Goal: Information Seeking & Learning: Learn about a topic

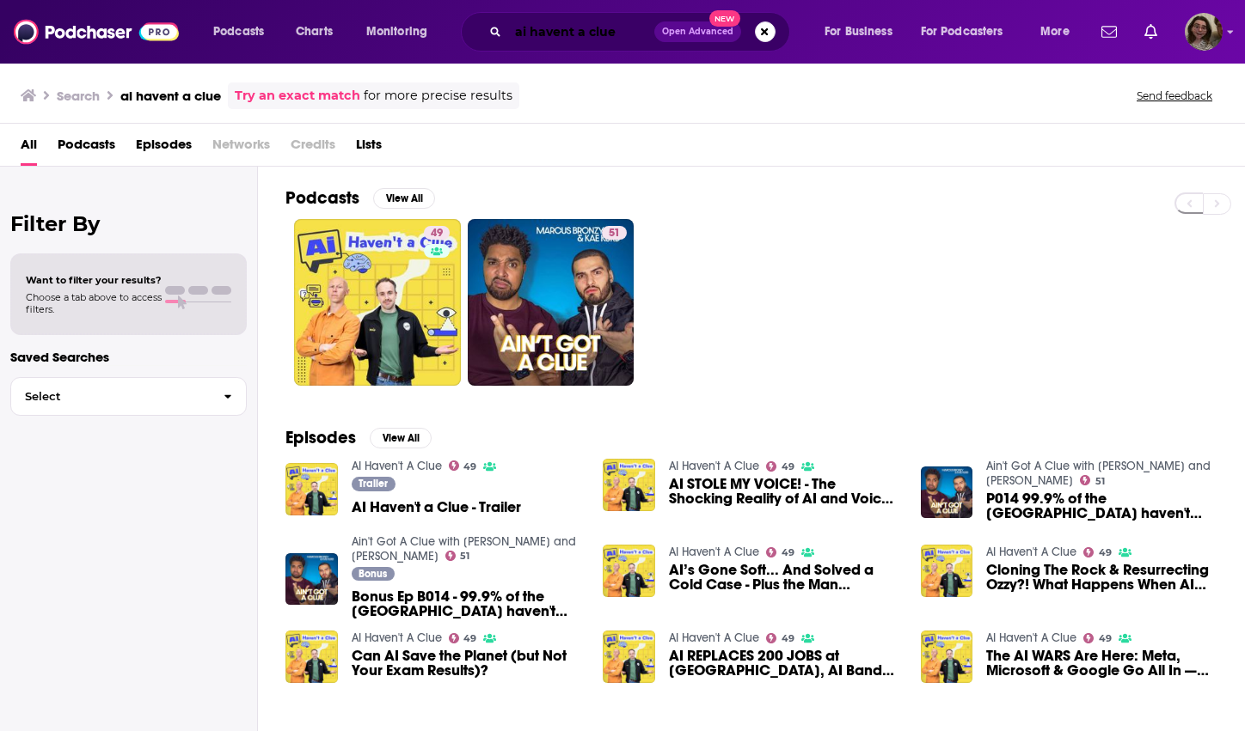
click at [563, 34] on input "ai havent a clue" at bounding box center [581, 32] width 146 height 28
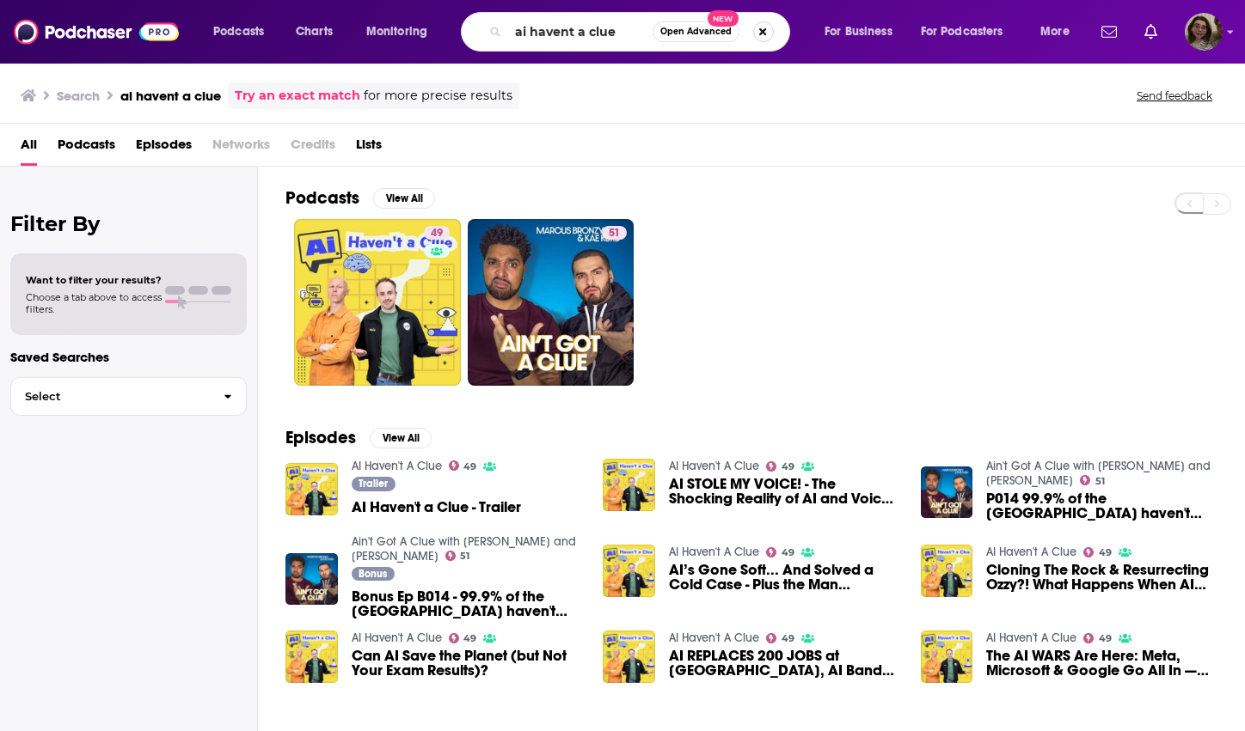
click at [760, 32] on button "Search podcasts, credits, & more..." at bounding box center [763, 31] width 21 height 21
type input "the trawl"
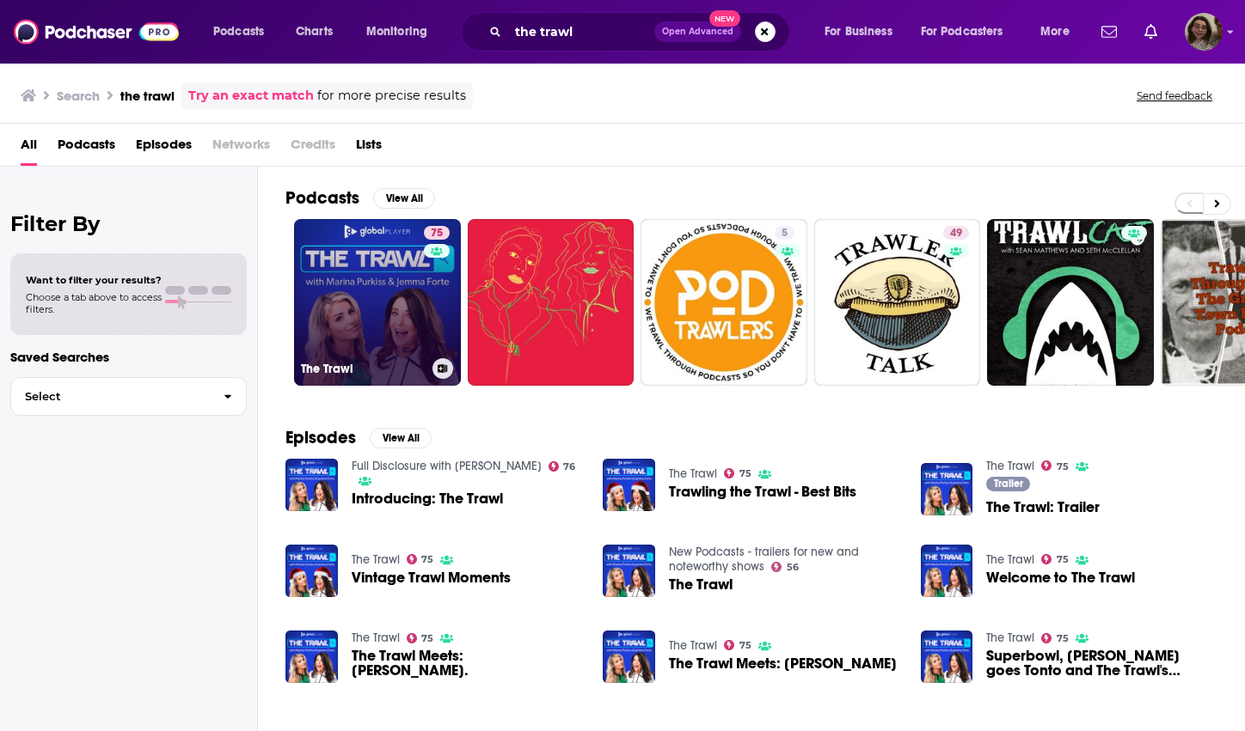
click at [394, 294] on link "75 The Trawl" at bounding box center [377, 302] width 167 height 167
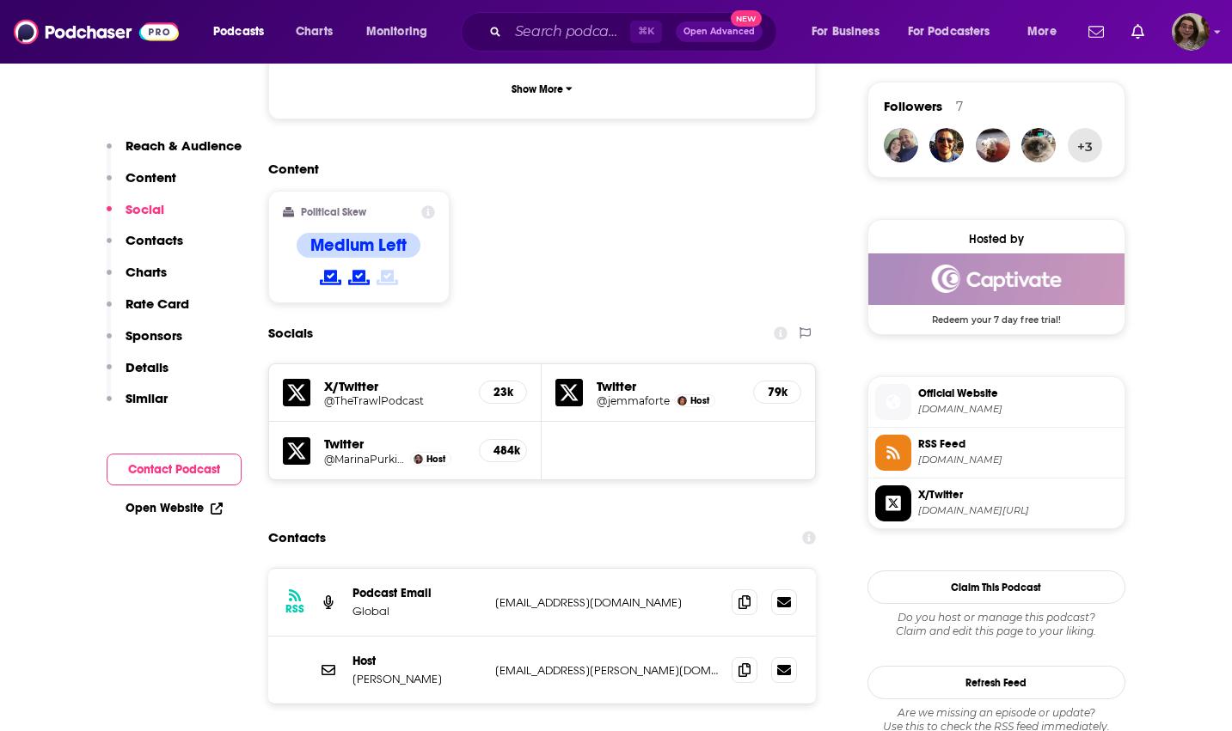
scroll to position [1236, 0]
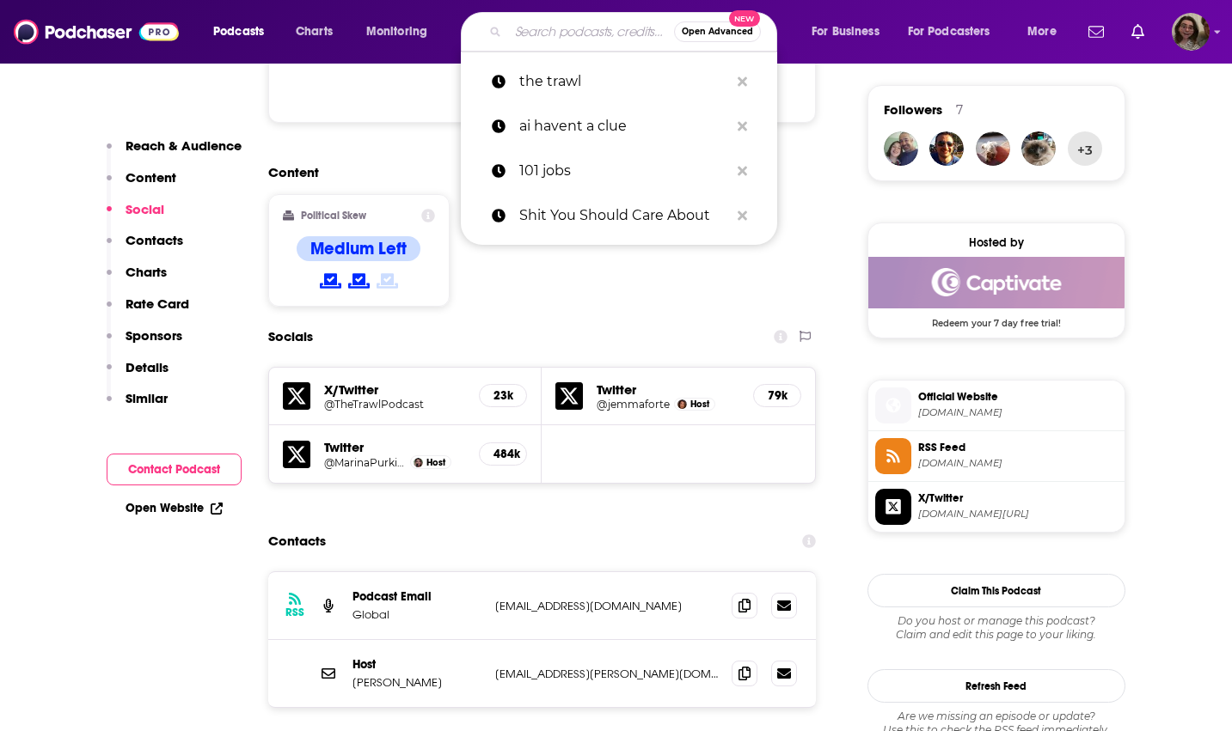
click at [558, 25] on input "Search podcasts, credits, & more..." at bounding box center [591, 32] width 166 height 28
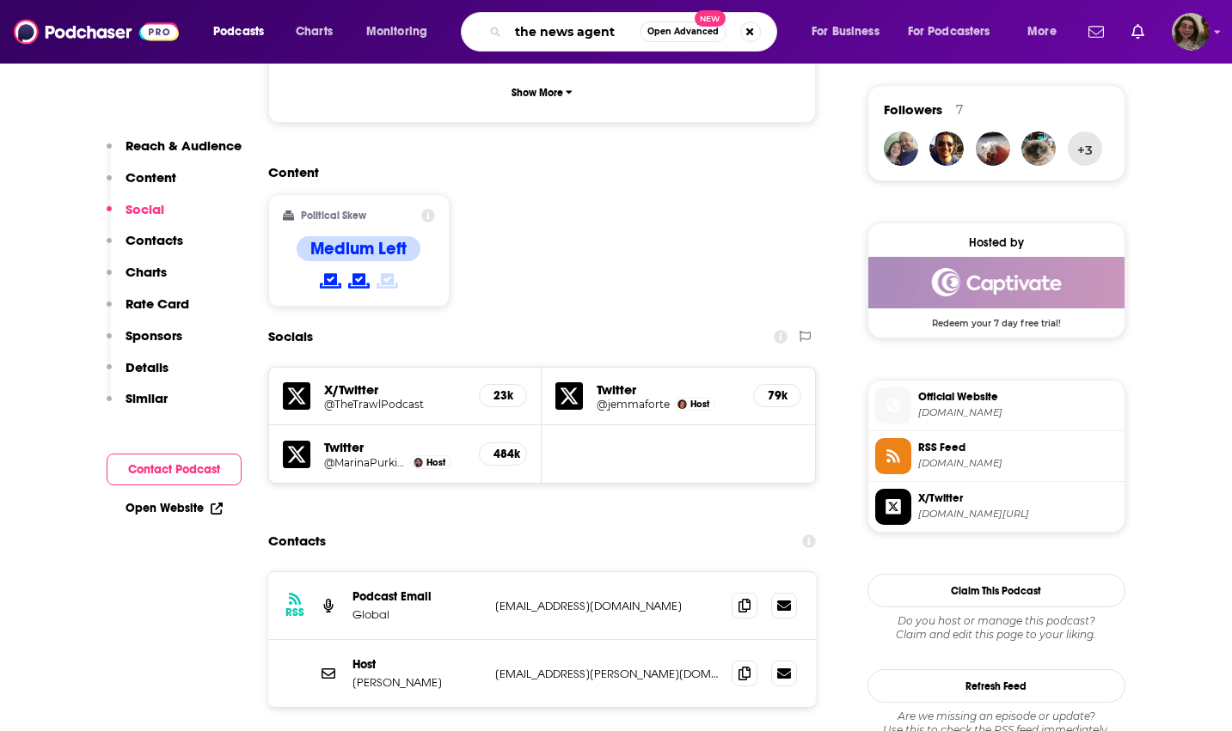
type input "the news agents"
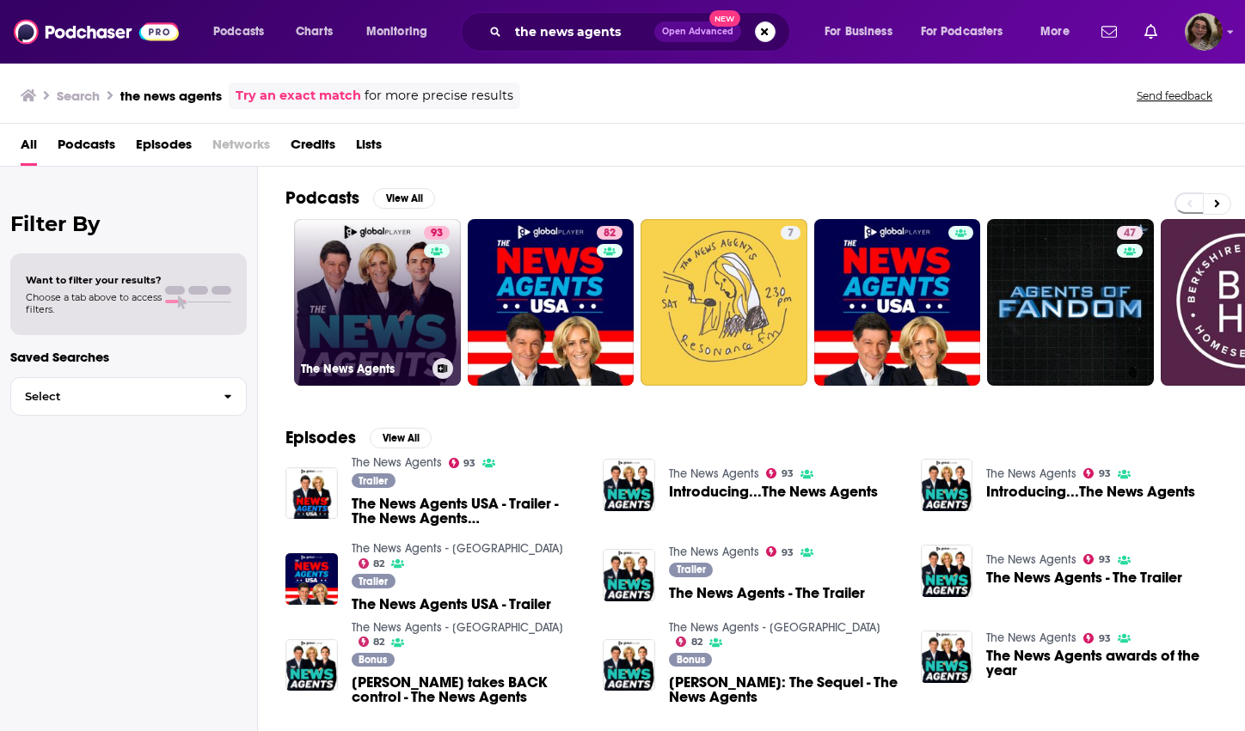
click at [418, 301] on link "93 The News Agents" at bounding box center [377, 302] width 167 height 167
